Goal: Information Seeking & Learning: Learn about a topic

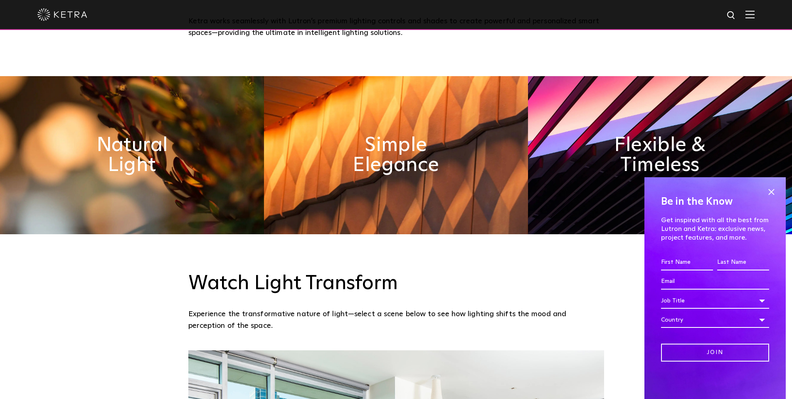
scroll to position [624, 0]
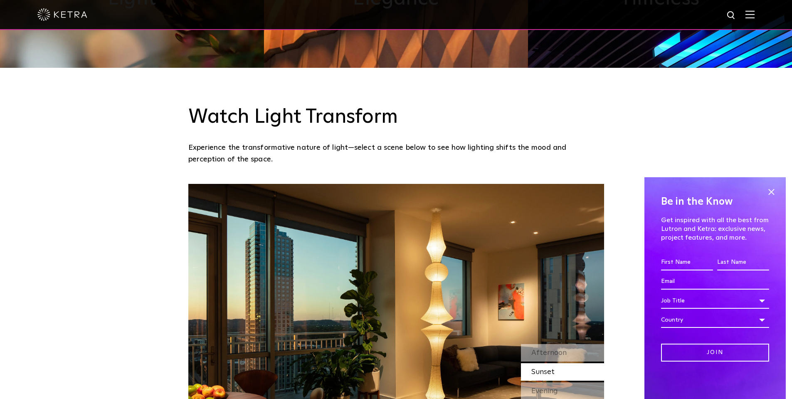
click at [756, 196] on h4 "Be in the Know" at bounding box center [715, 202] width 108 height 16
click at [775, 192] on span at bounding box center [771, 191] width 12 height 12
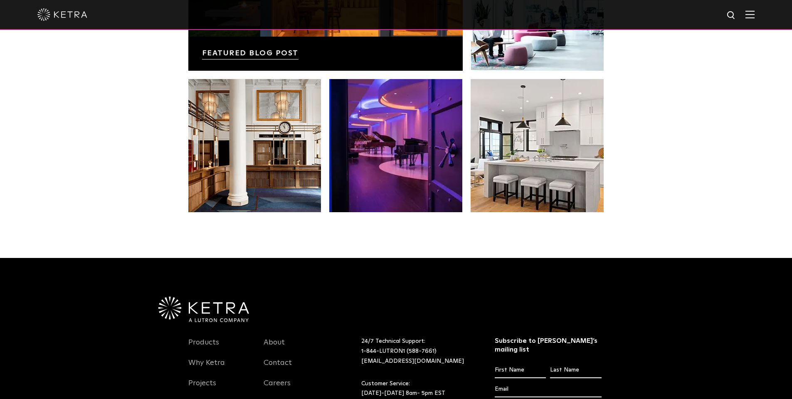
scroll to position [1749, 0]
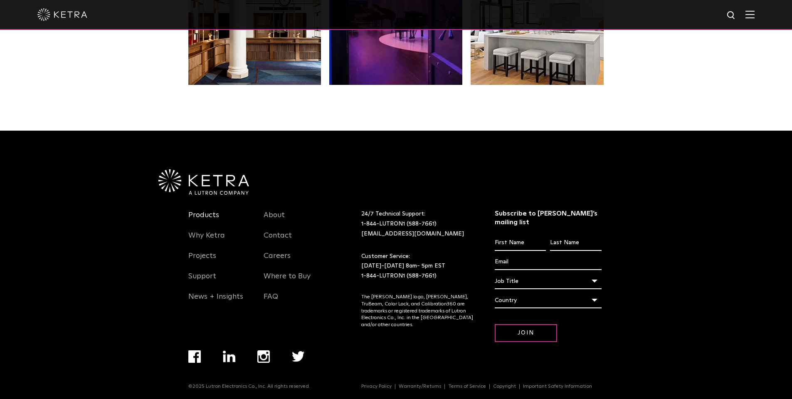
click at [213, 215] on link "Products" at bounding box center [203, 219] width 31 height 19
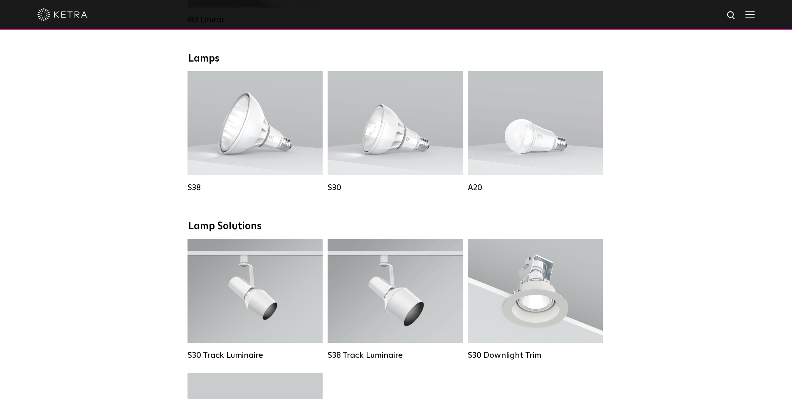
scroll to position [582, 0]
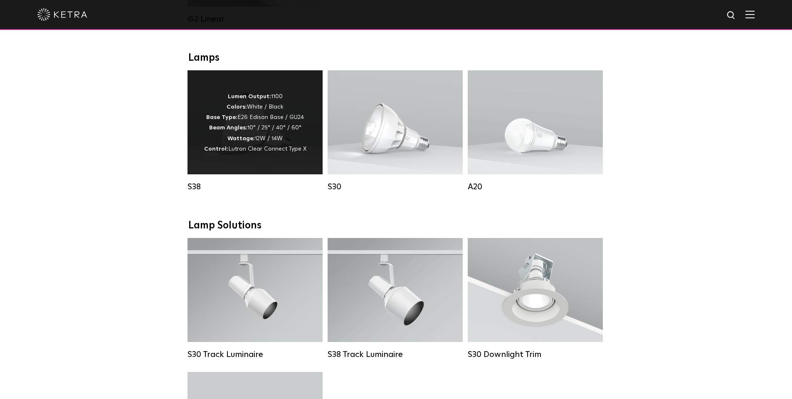
click at [243, 131] on strong "Beam Angles:" at bounding box center [228, 128] width 38 height 6
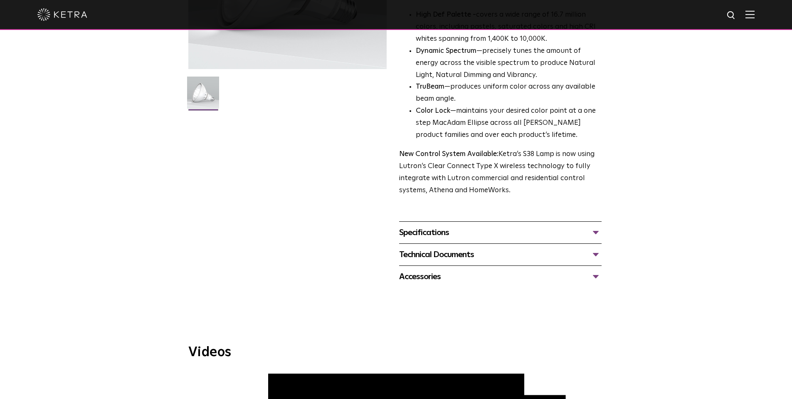
scroll to position [208, 0]
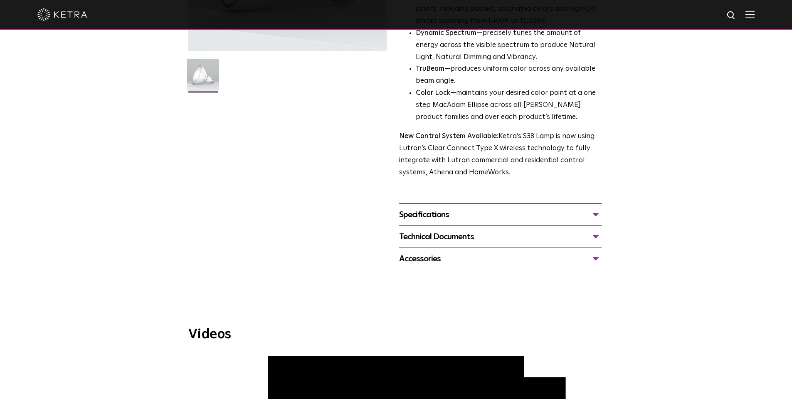
click at [442, 218] on div "Specifications" at bounding box center [500, 214] width 202 height 13
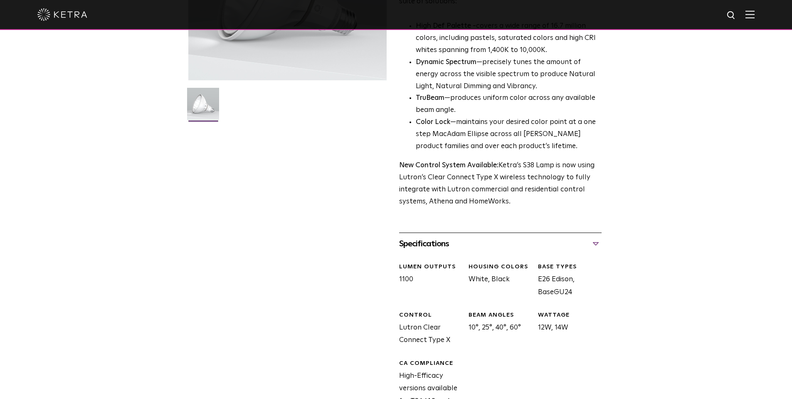
scroll to position [457, 0]
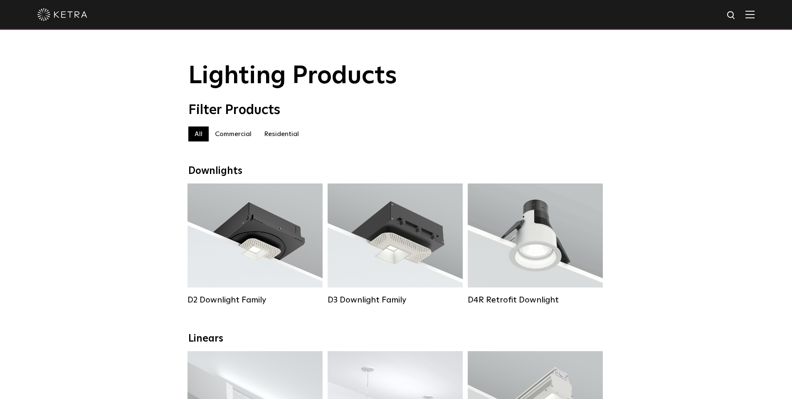
click at [65, 13] on img at bounding box center [62, 14] width 50 height 12
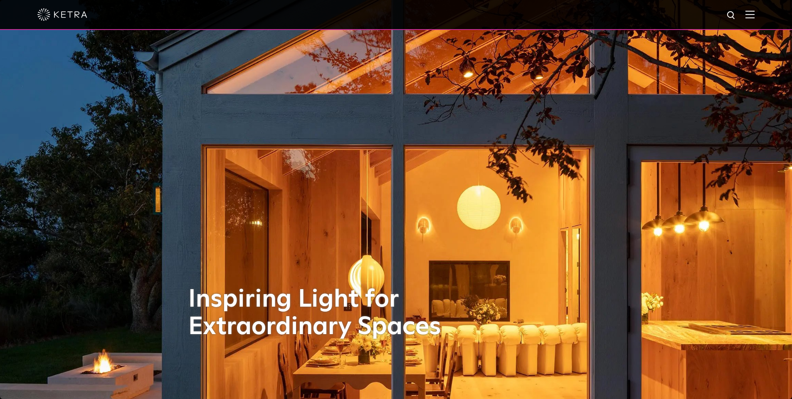
click at [755, 16] on img at bounding box center [749, 14] width 9 height 8
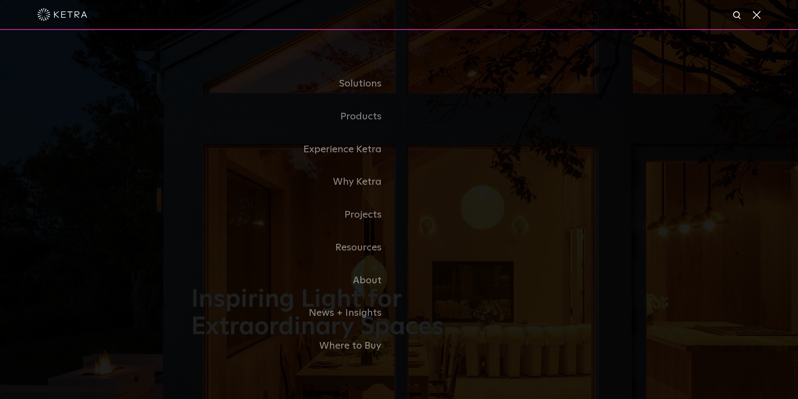
click at [540, 66] on div "Solutions Commercial Residential Products Commercial Products Residential Produ…" at bounding box center [399, 215] width 798 height 370
